Goal: Task Accomplishment & Management: Use online tool/utility

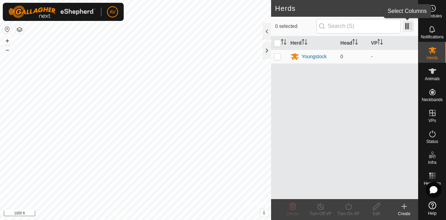
click at [410, 26] on span at bounding box center [408, 26] width 11 height 11
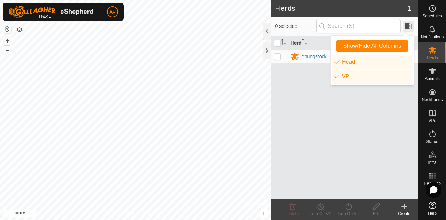
click at [410, 26] on span at bounding box center [408, 26] width 11 height 11
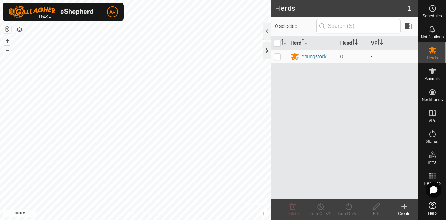
click at [269, 49] on div at bounding box center [267, 50] width 8 height 17
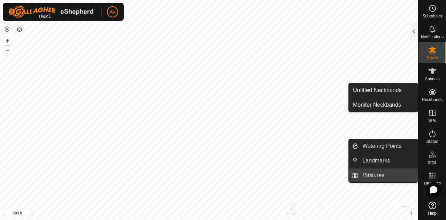
click at [376, 175] on link "Pastures" at bounding box center [388, 175] width 60 height 14
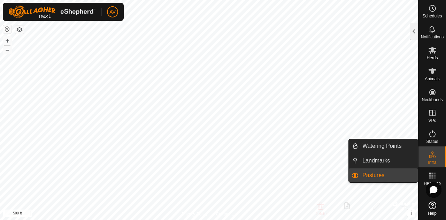
click at [377, 174] on link "Pastures" at bounding box center [388, 175] width 60 height 14
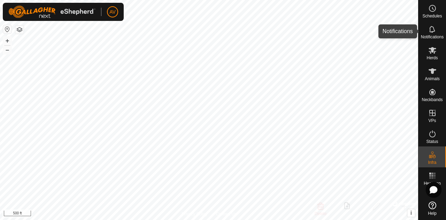
click at [432, 30] on icon at bounding box center [433, 29] width 8 height 8
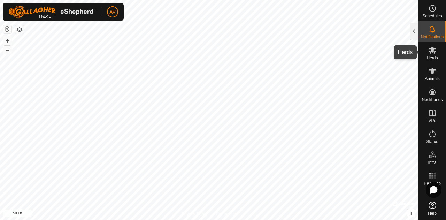
click at [433, 51] on icon at bounding box center [433, 50] width 8 height 7
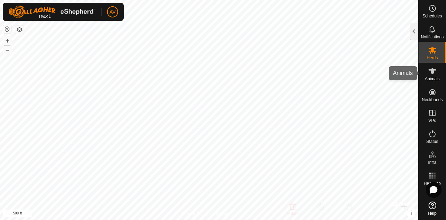
click at [436, 77] on span "Animals" at bounding box center [432, 79] width 15 height 4
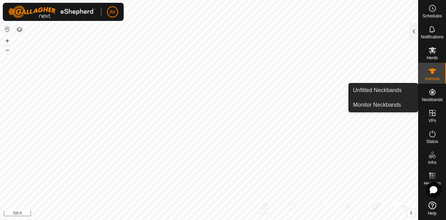
click at [430, 96] on es-neckbands-svg-icon at bounding box center [432, 91] width 13 height 11
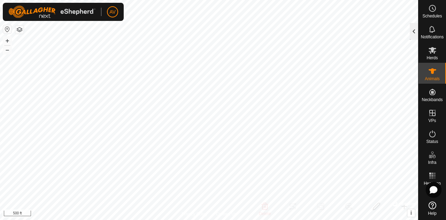
click at [412, 33] on div at bounding box center [414, 31] width 8 height 17
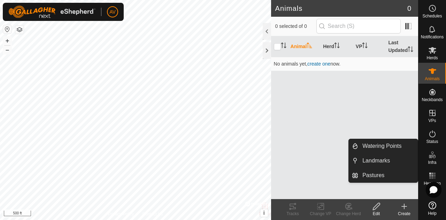
click at [433, 152] on icon at bounding box center [432, 152] width 2 height 2
click at [389, 175] on link "Pastures" at bounding box center [388, 175] width 60 height 14
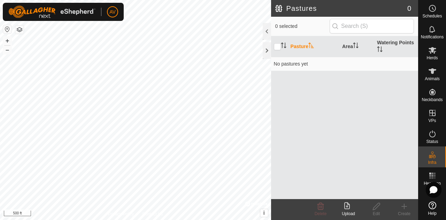
click at [350, 200] on div "Upload" at bounding box center [349, 209] width 28 height 21
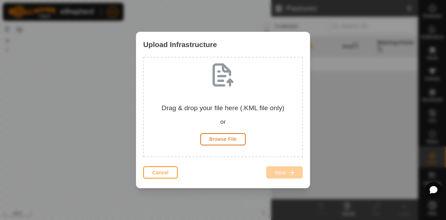
click at [225, 138] on span "Browse File" at bounding box center [224, 139] width 28 height 6
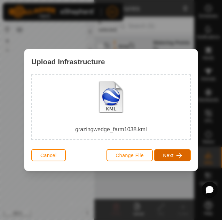
click at [165, 151] on button "Next" at bounding box center [172, 155] width 37 height 12
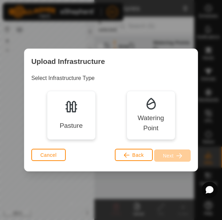
click at [65, 105] on img at bounding box center [72, 106] width 14 height 14
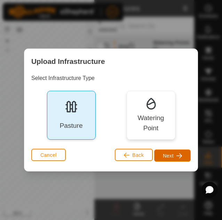
click at [178, 153] on span "button" at bounding box center [180, 156] width 6 height 6
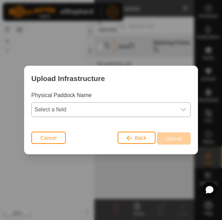
click at [187, 112] on div "dropdown trigger" at bounding box center [184, 110] width 14 height 14
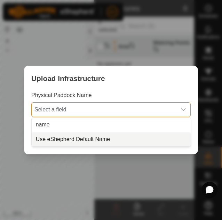
click at [178, 144] on li "Use eShepherd Default Name" at bounding box center [111, 139] width 159 height 14
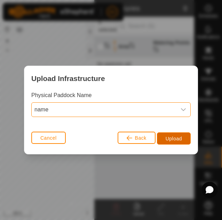
click at [178, 137] on span "Upload" at bounding box center [174, 139] width 16 height 6
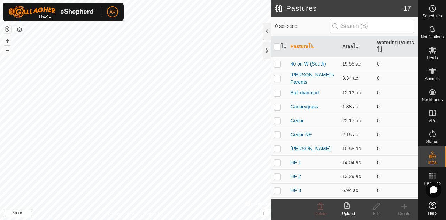
click at [288, 108] on div "Pastures 17 0 selected Pasture Area Watering Points 40 on W (South) 19.55 ac 0 …" at bounding box center [209, 110] width 418 height 220
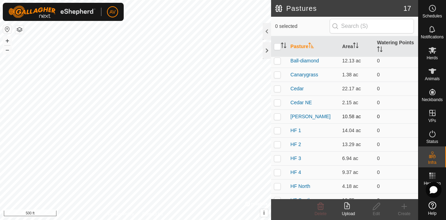
scroll to position [34, 0]
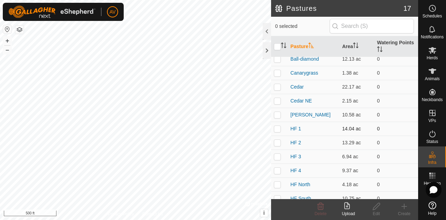
click at [277, 126] on p-checkbox at bounding box center [277, 129] width 7 height 6
checkbox input "true"
click at [271, 46] on th at bounding box center [279, 46] width 17 height 21
click at [267, 48] on div at bounding box center [267, 50] width 8 height 17
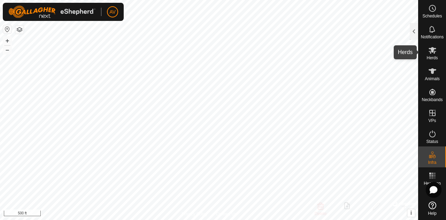
click at [429, 61] on div "Herds" at bounding box center [433, 52] width 28 height 21
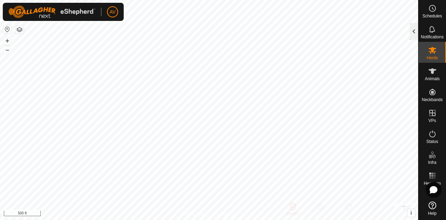
click at [416, 32] on div at bounding box center [414, 31] width 8 height 17
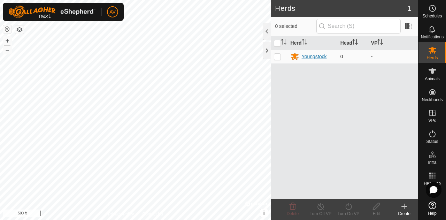
click at [308, 56] on div "Youngstock" at bounding box center [314, 56] width 25 height 7
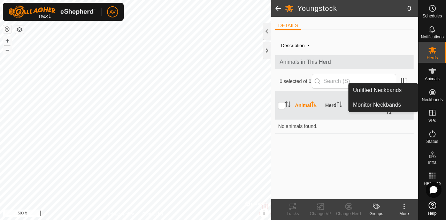
click at [436, 91] on icon at bounding box center [433, 92] width 8 height 8
click at [402, 88] on link "Unfitted Neckbands" at bounding box center [383, 90] width 69 height 14
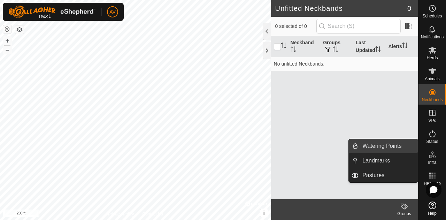
click at [378, 142] on link "Watering Points" at bounding box center [388, 146] width 60 height 14
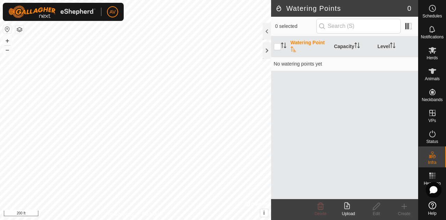
click at [345, 212] on div "Upload" at bounding box center [349, 214] width 28 height 6
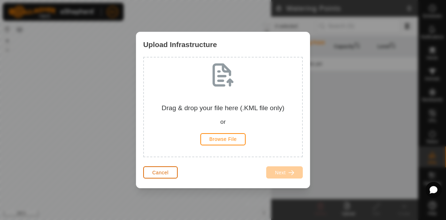
click at [158, 170] on span "Cancel" at bounding box center [160, 173] width 16 height 6
